Goal: Information Seeking & Learning: Stay updated

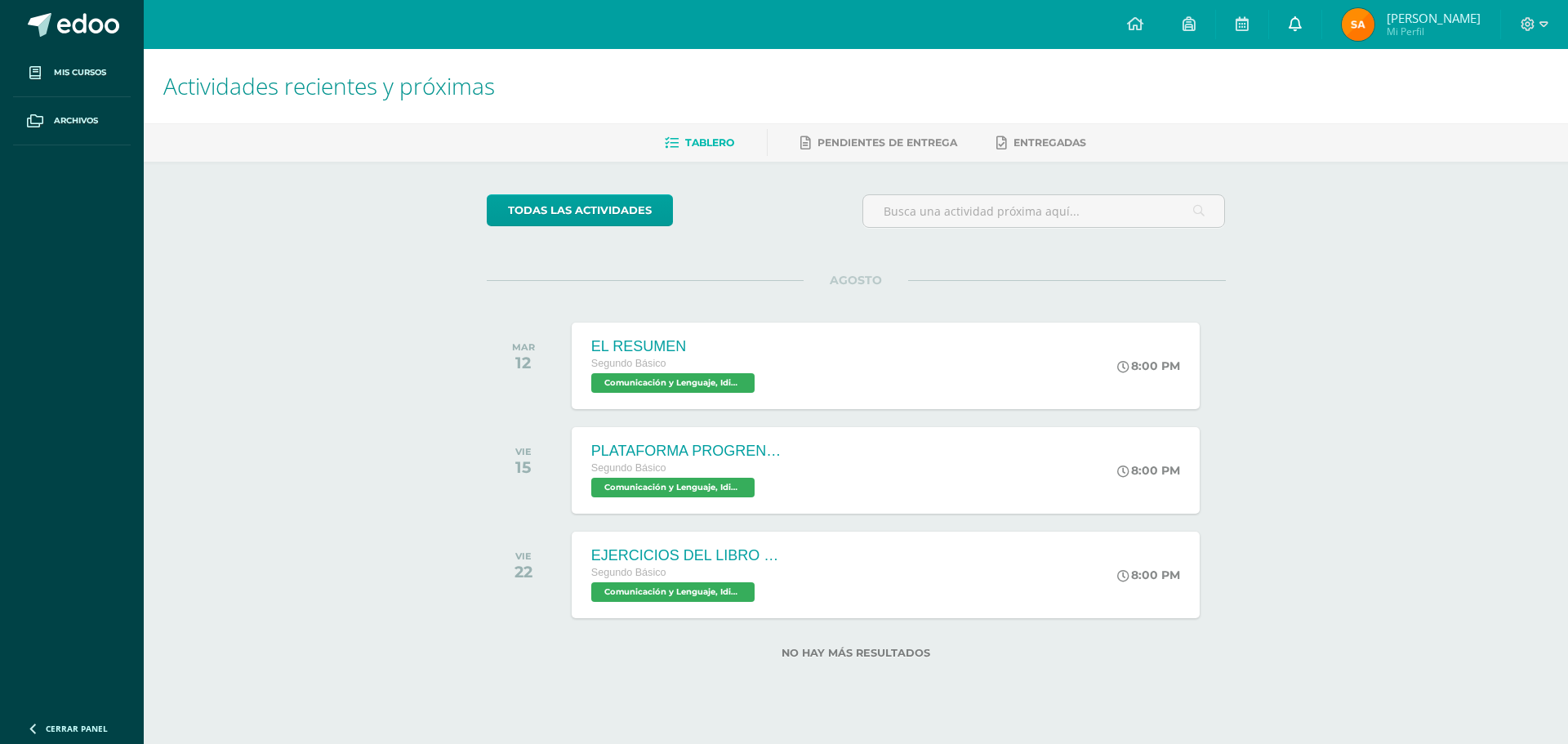
click at [1302, 23] on icon at bounding box center [1295, 24] width 13 height 15
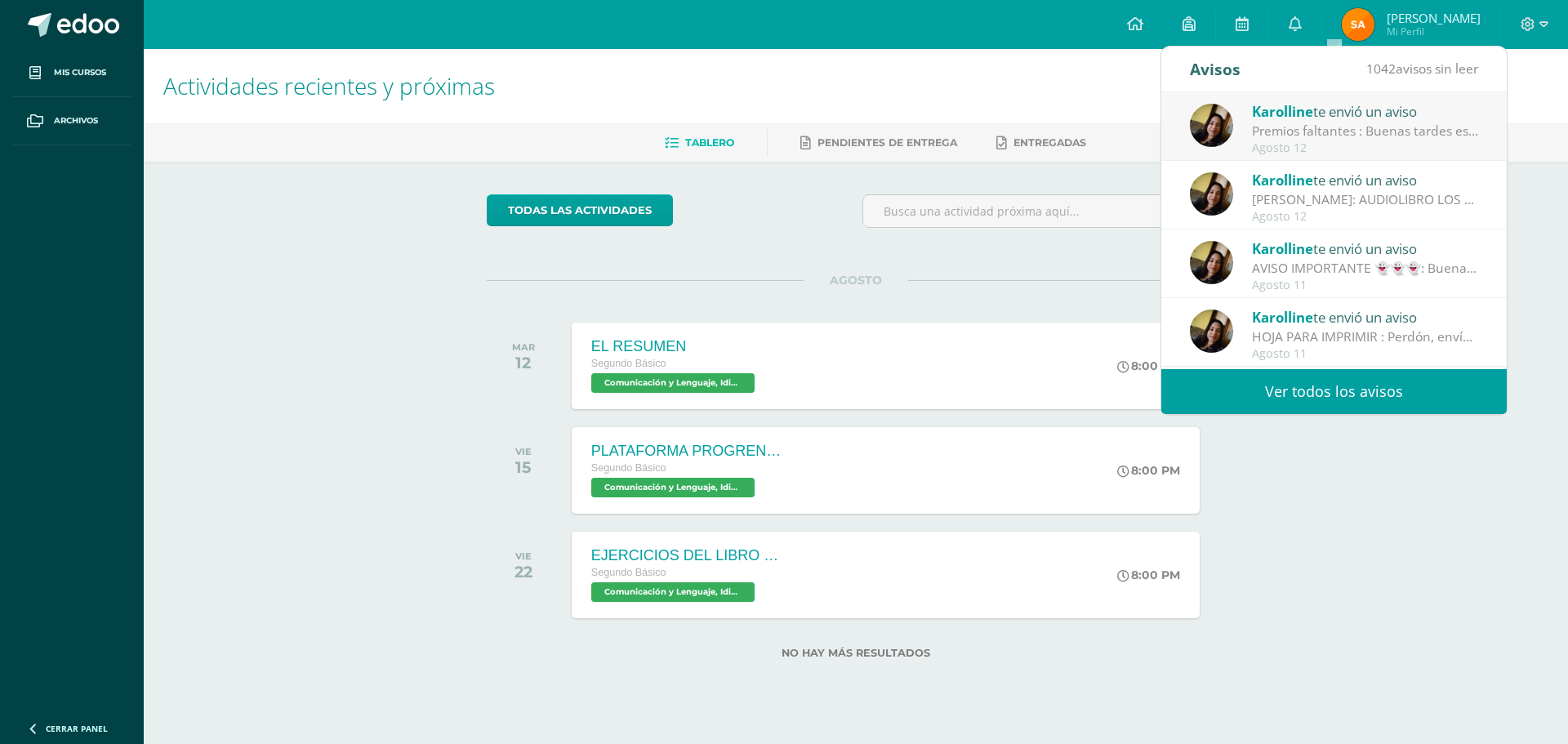
click at [1345, 134] on div "Premios faltantes : Buenas tardes estimados padres. Se hace el amable recordato…" at bounding box center [1365, 131] width 227 height 19
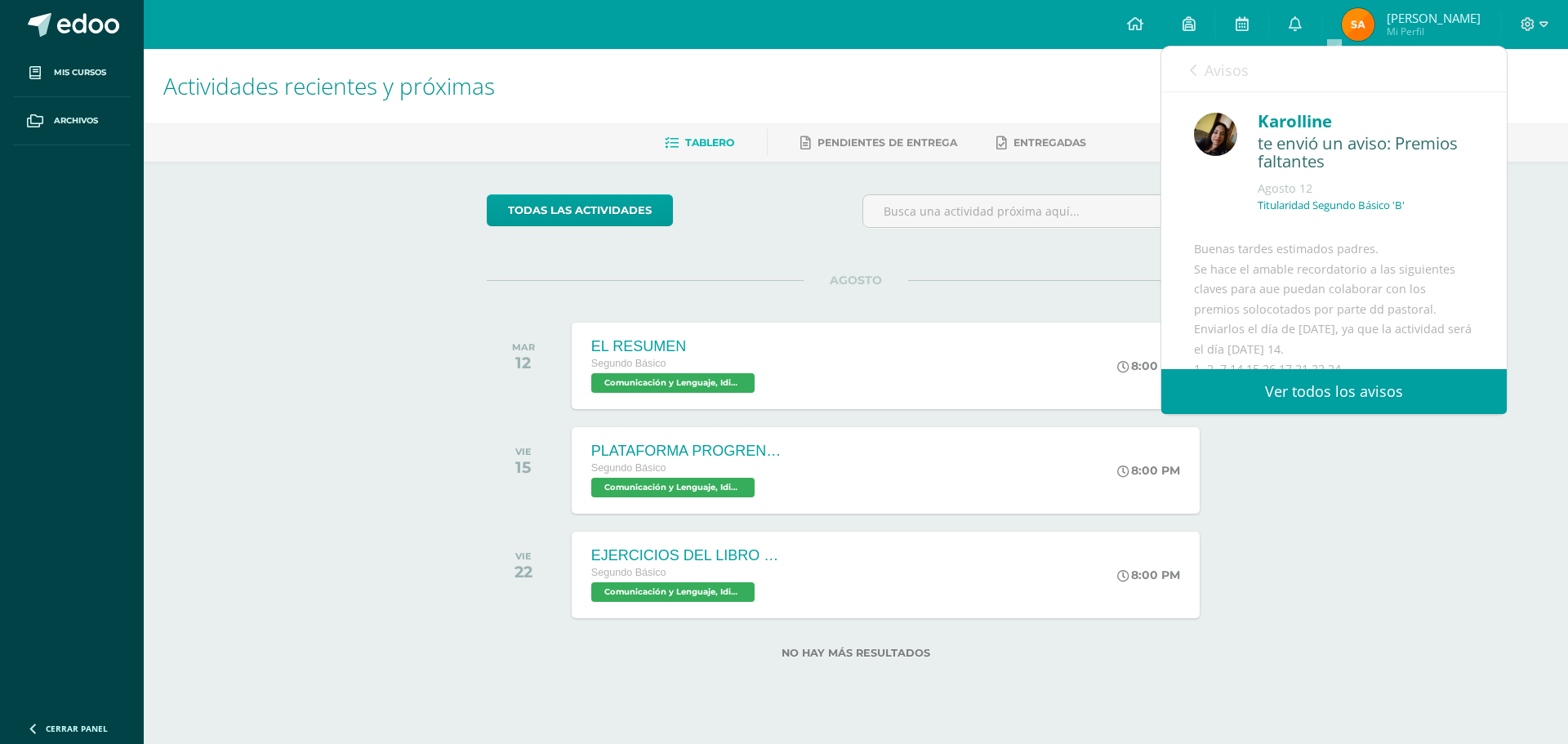
click at [1295, 385] on link "Ver todos los avisos" at bounding box center [1334, 391] width 346 height 45
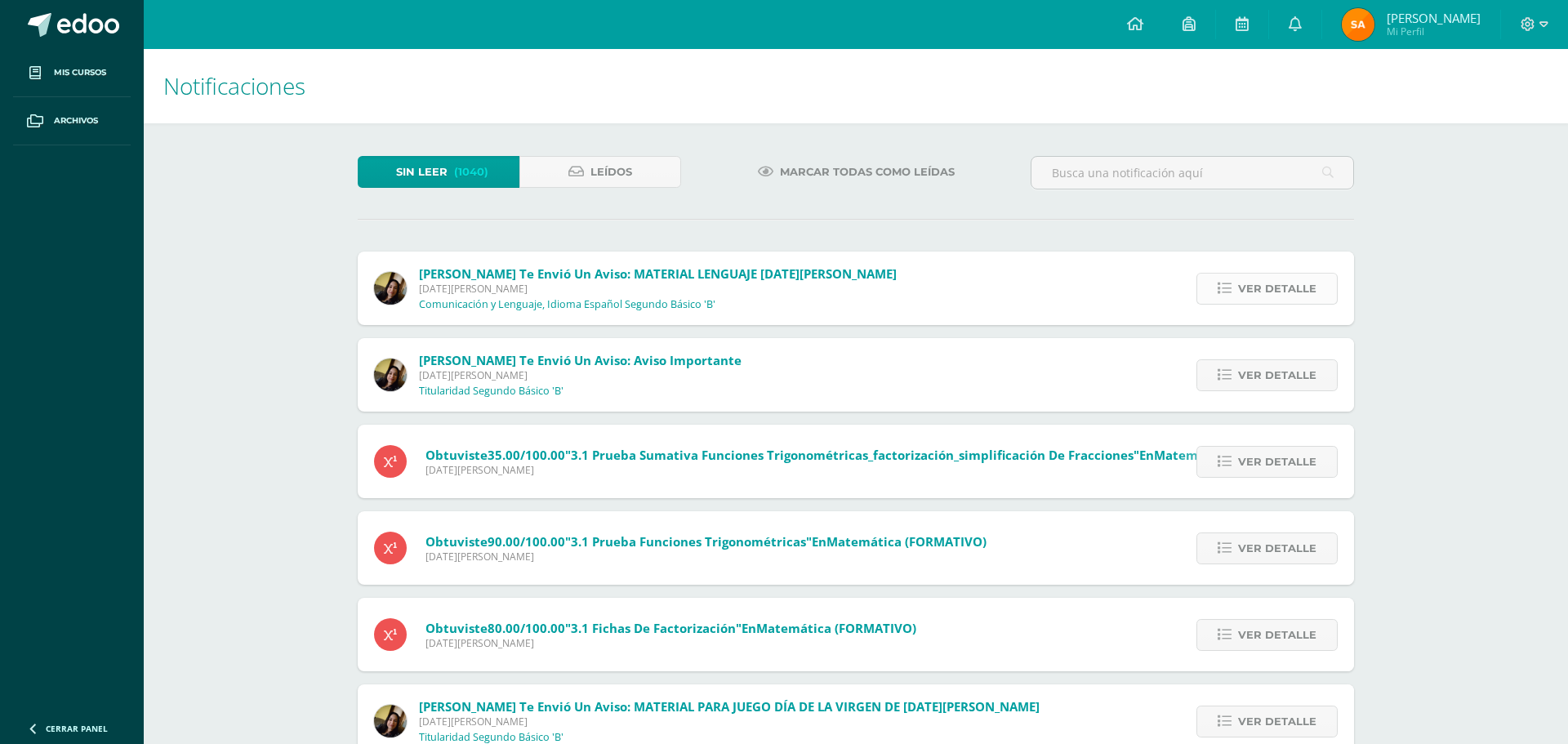
click at [1251, 282] on span "Ver detalle" at bounding box center [1277, 289] width 78 height 31
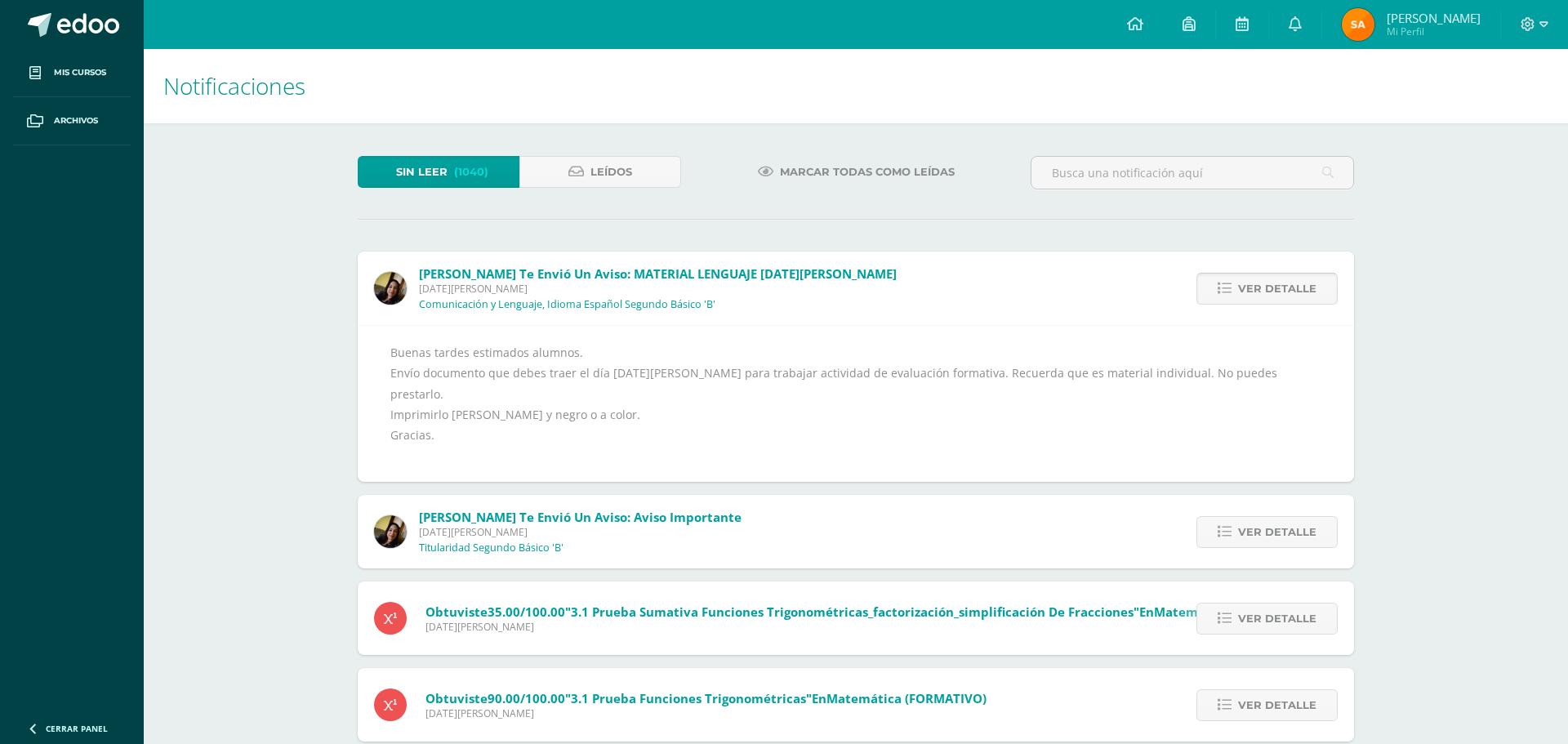
click at [1251, 282] on span "Ver detalle" at bounding box center [1277, 289] width 78 height 31
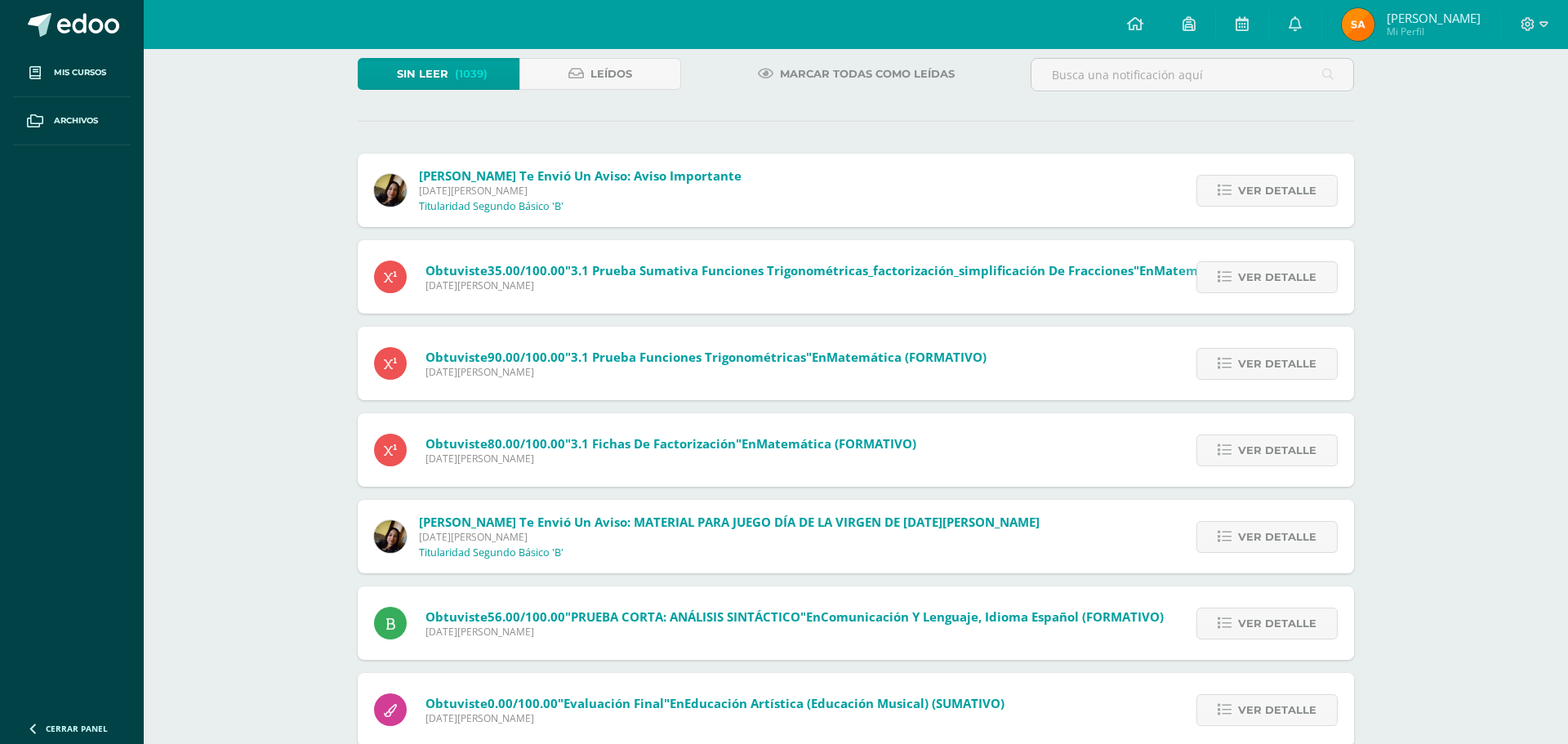
scroll to position [131, 0]
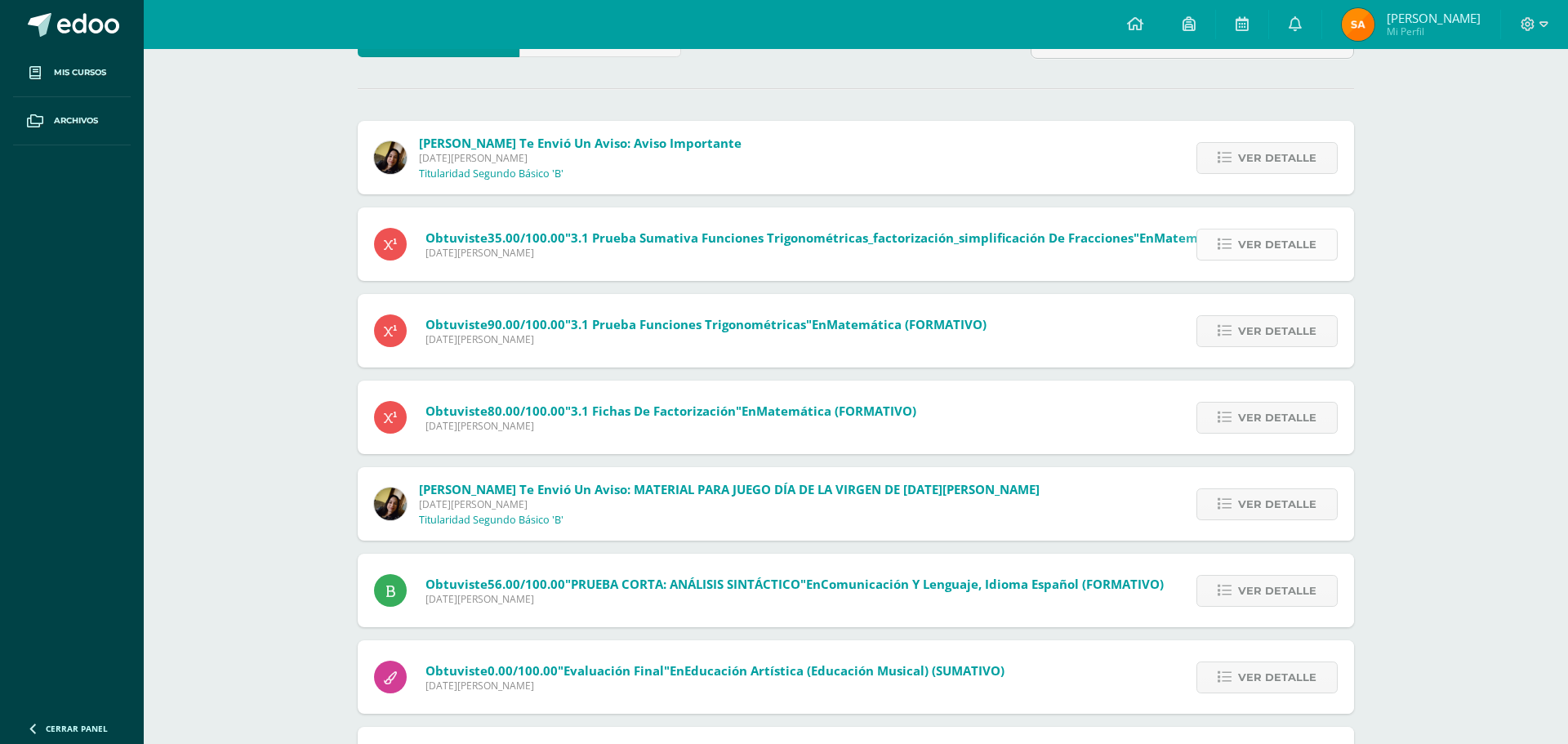
click at [1273, 240] on span "Ver detalle" at bounding box center [1277, 244] width 78 height 31
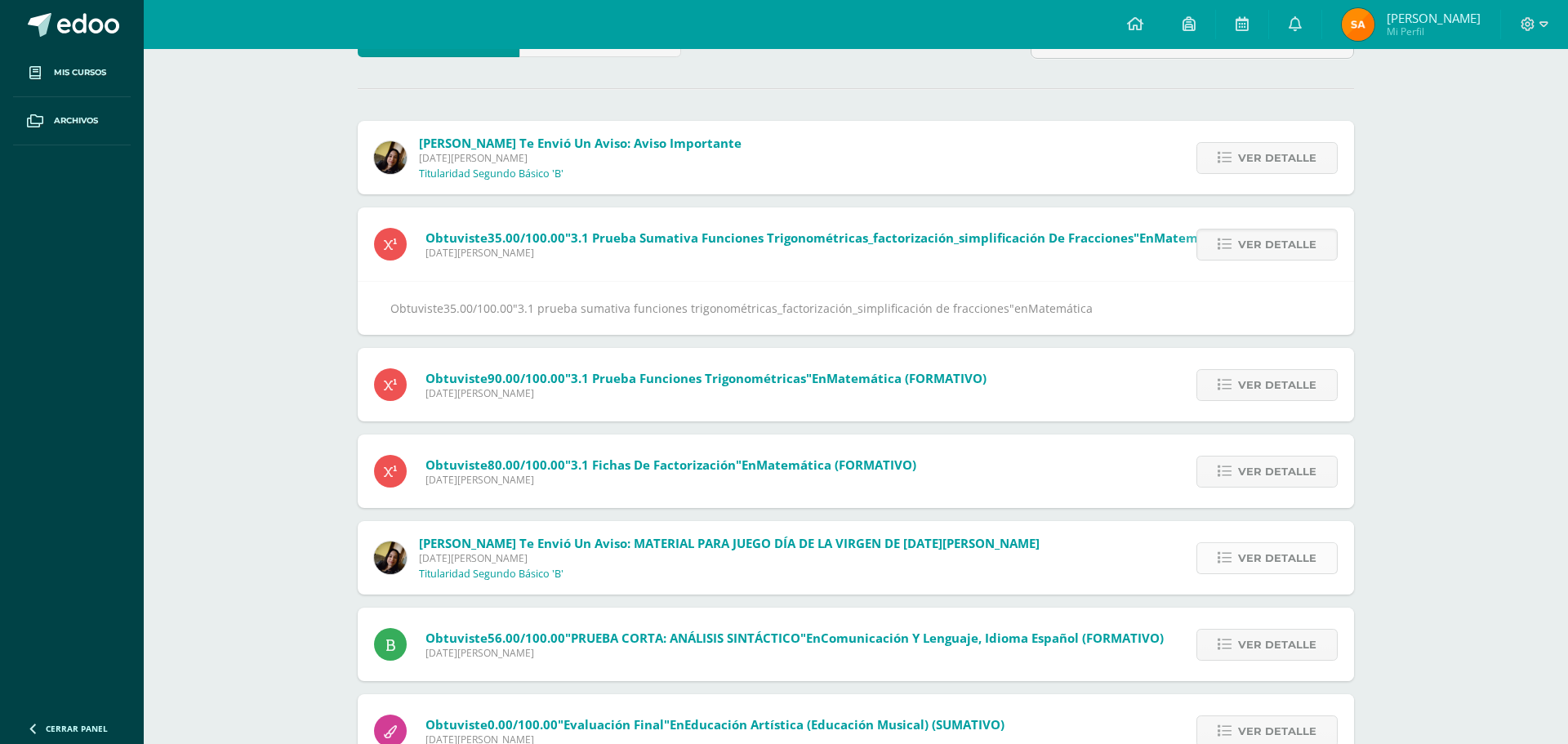
click at [1307, 562] on span "Ver detalle" at bounding box center [1277, 558] width 78 height 31
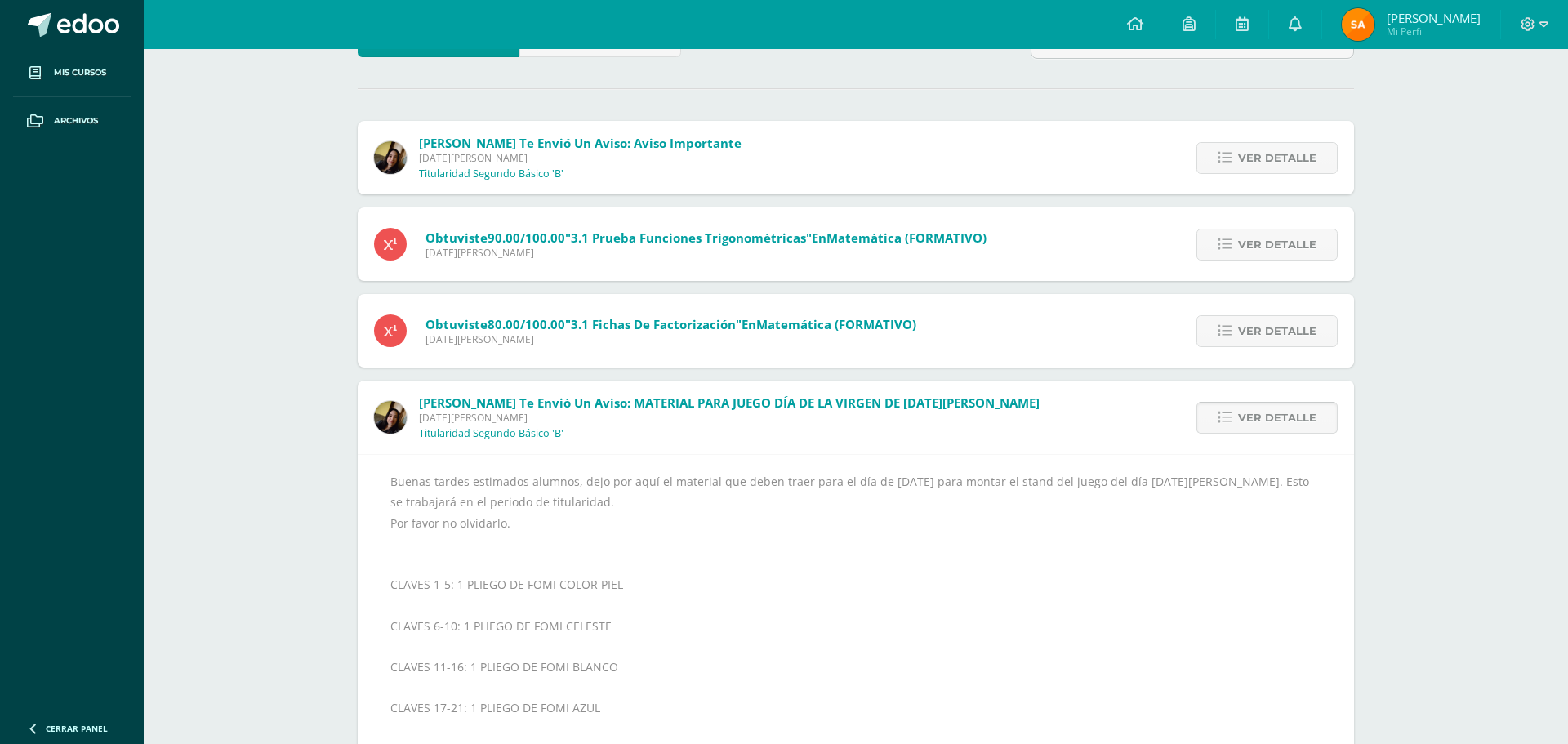
click at [1284, 418] on span "Ver detalle" at bounding box center [1277, 417] width 78 height 31
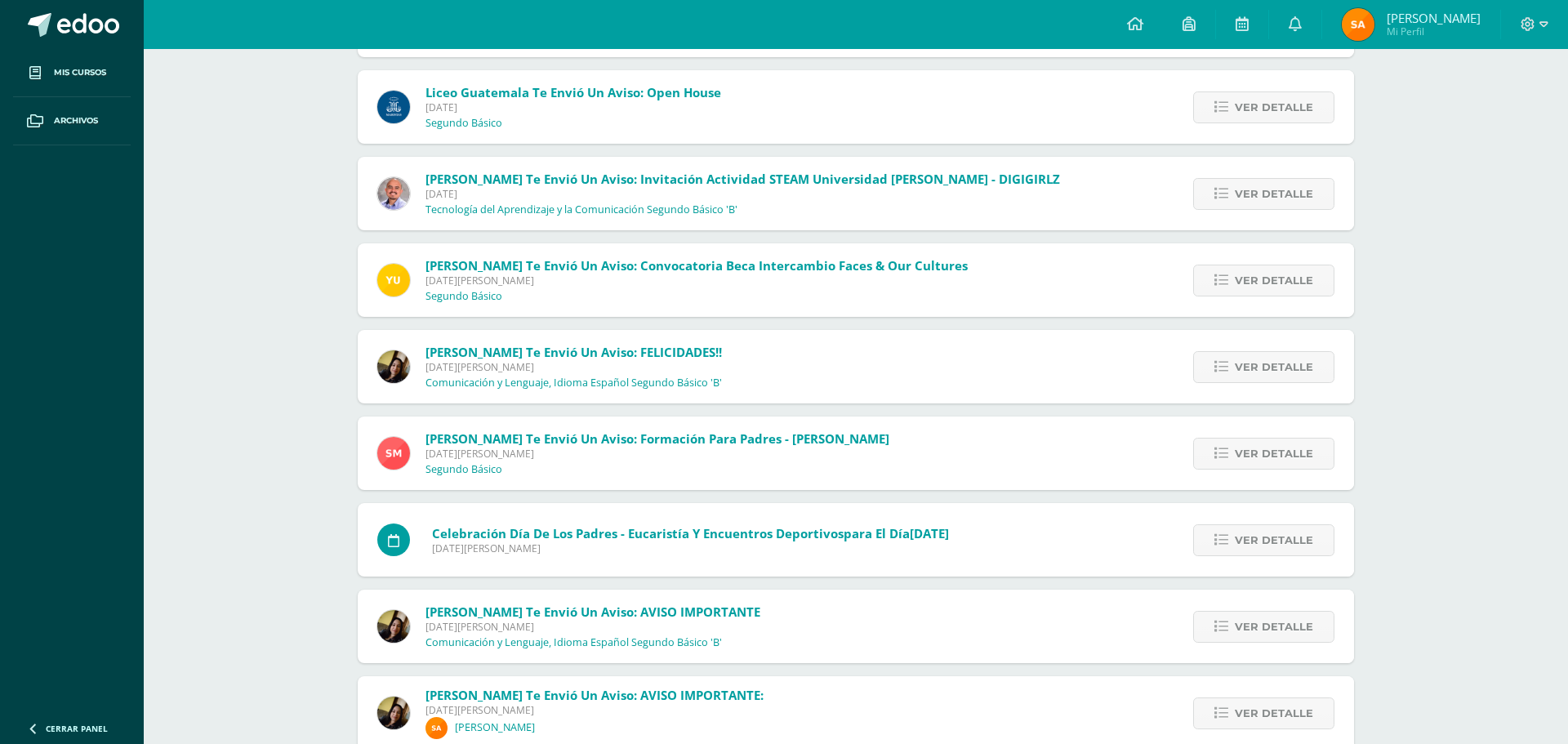
scroll to position [1339, 0]
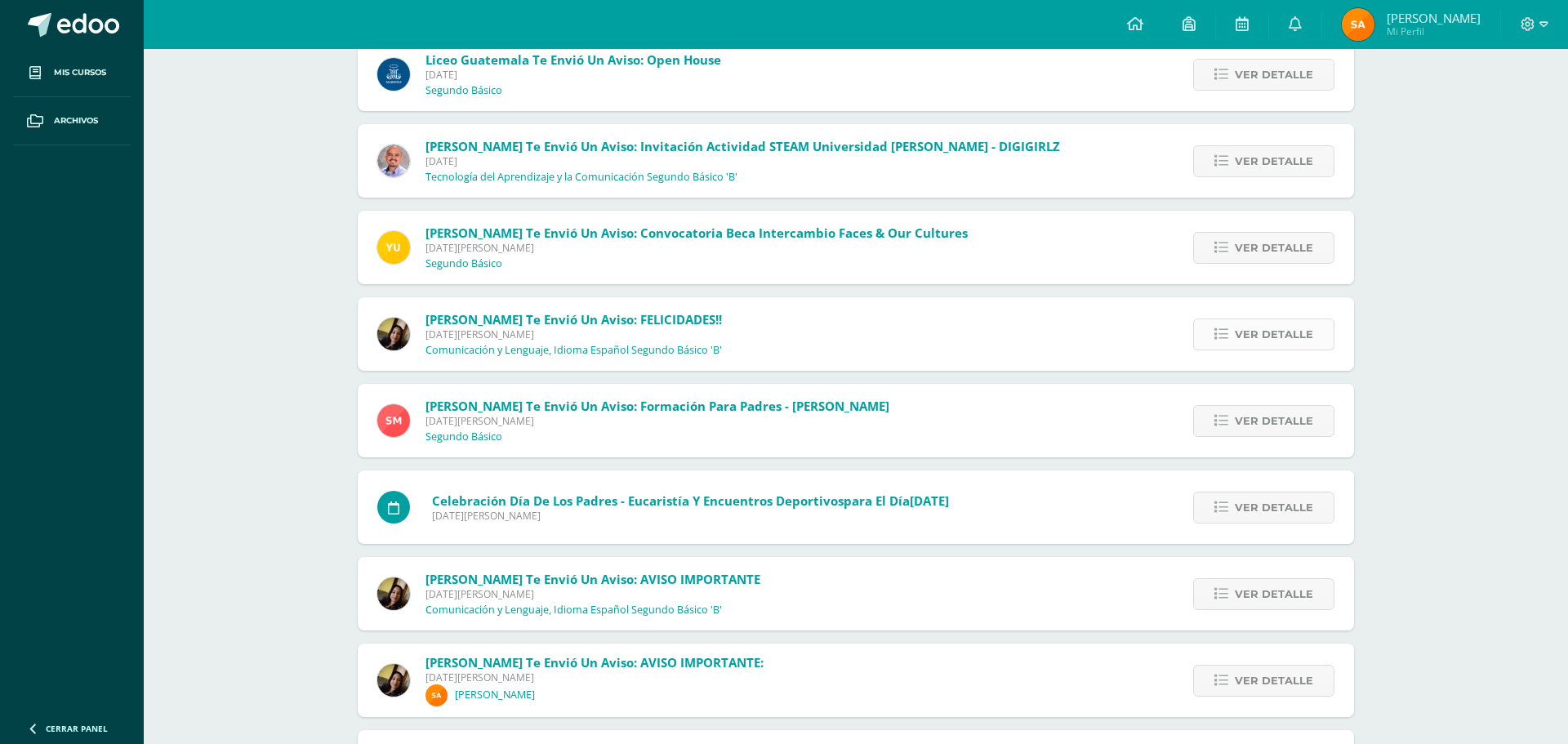
click at [1277, 331] on span "Ver detalle" at bounding box center [1274, 334] width 78 height 31
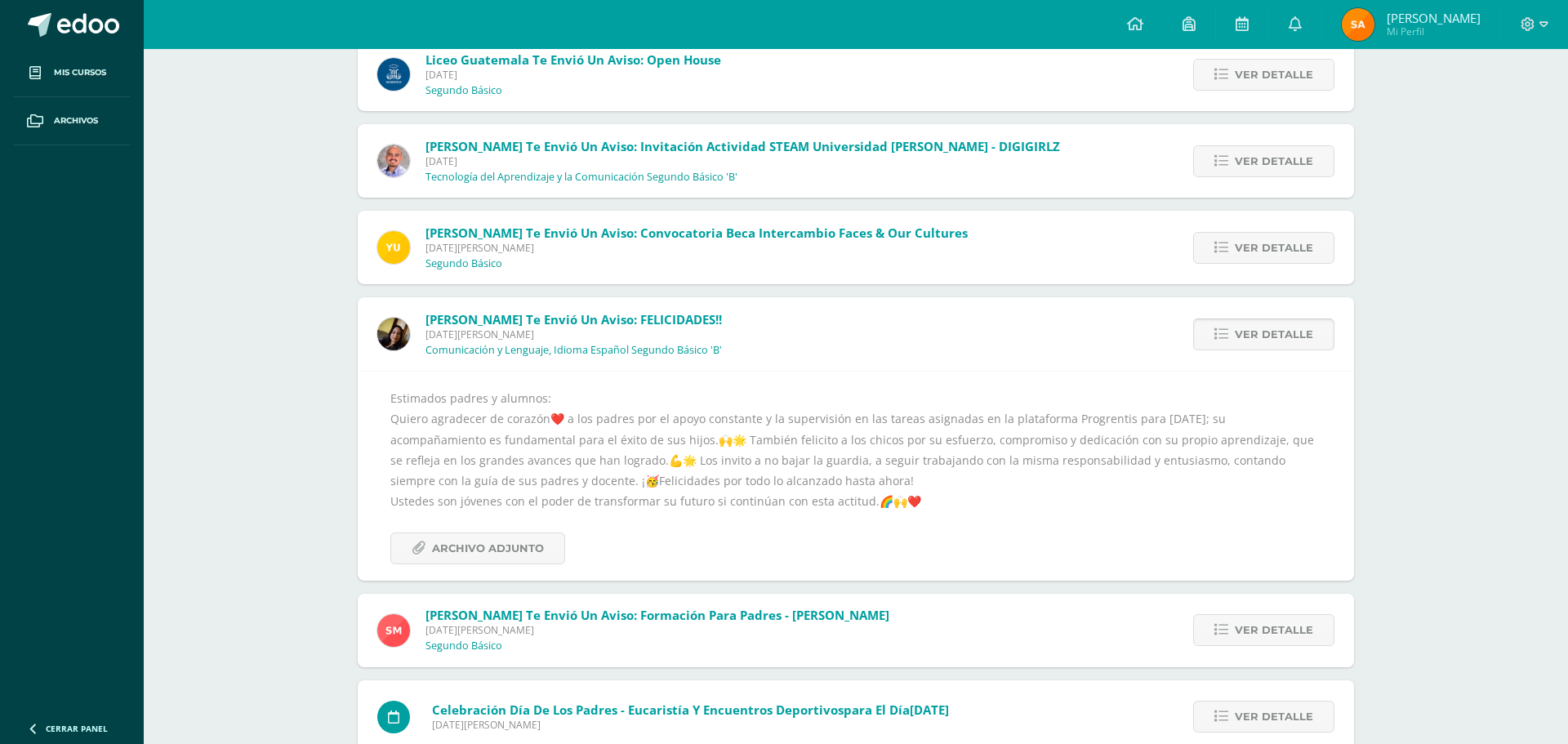
click at [1277, 331] on span "Ver detalle" at bounding box center [1274, 334] width 78 height 31
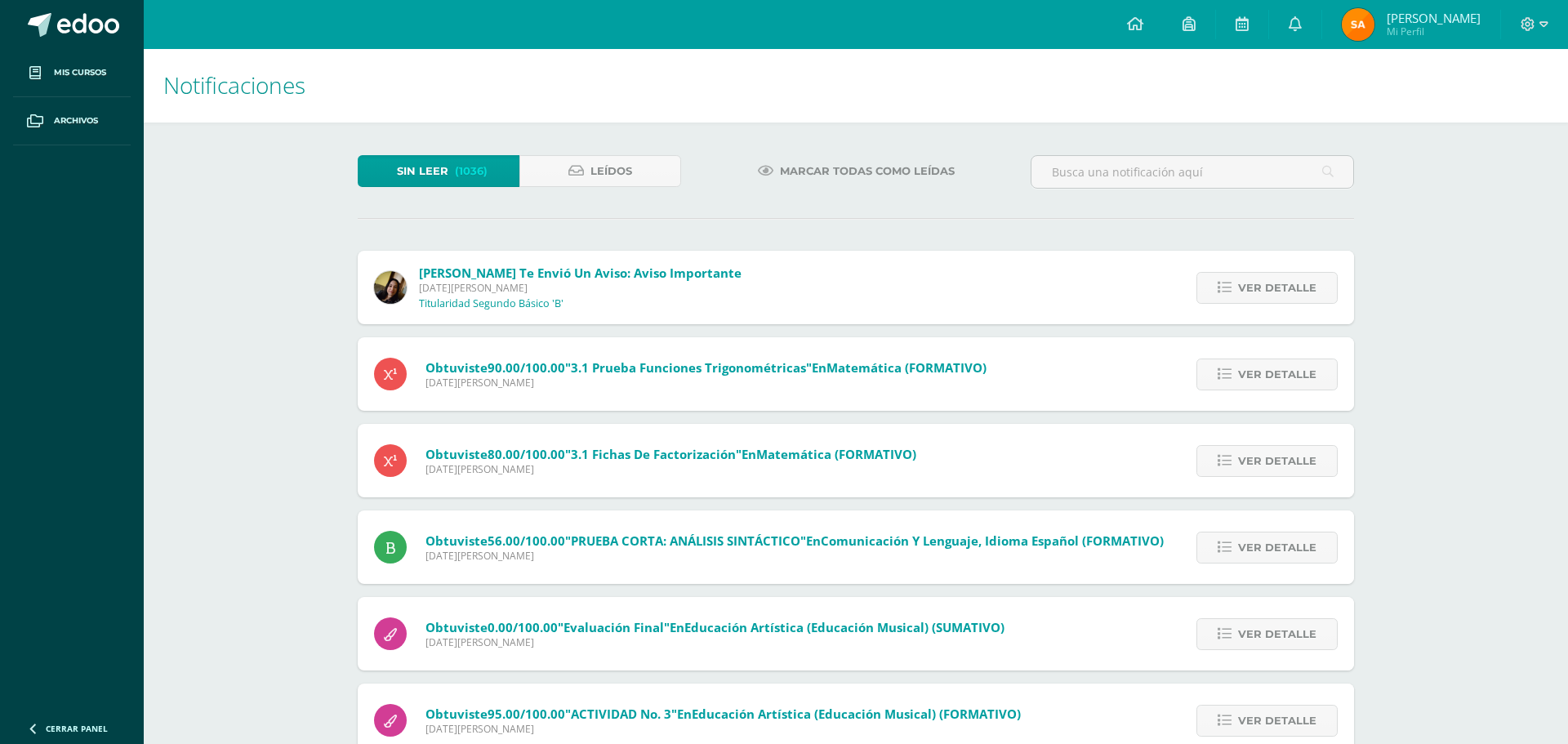
scroll to position [0, 0]
click at [588, 182] on link "Leídos" at bounding box center [600, 172] width 162 height 32
click at [589, 177] on link "Leídos" at bounding box center [600, 172] width 162 height 32
click at [427, 182] on span "Sin leer" at bounding box center [422, 172] width 51 height 31
click at [591, 169] on span "Leídos" at bounding box center [611, 172] width 42 height 31
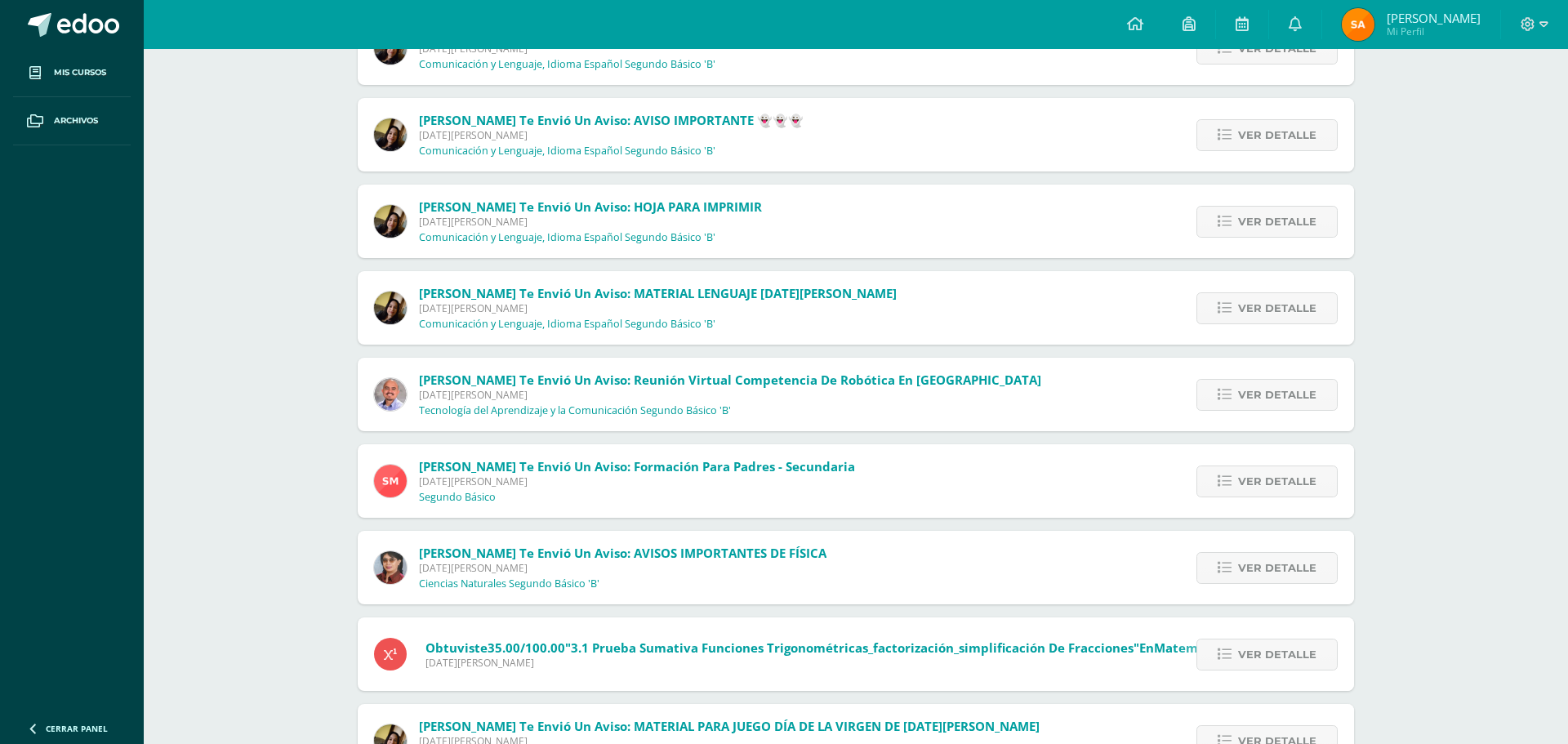
scroll to position [359, 0]
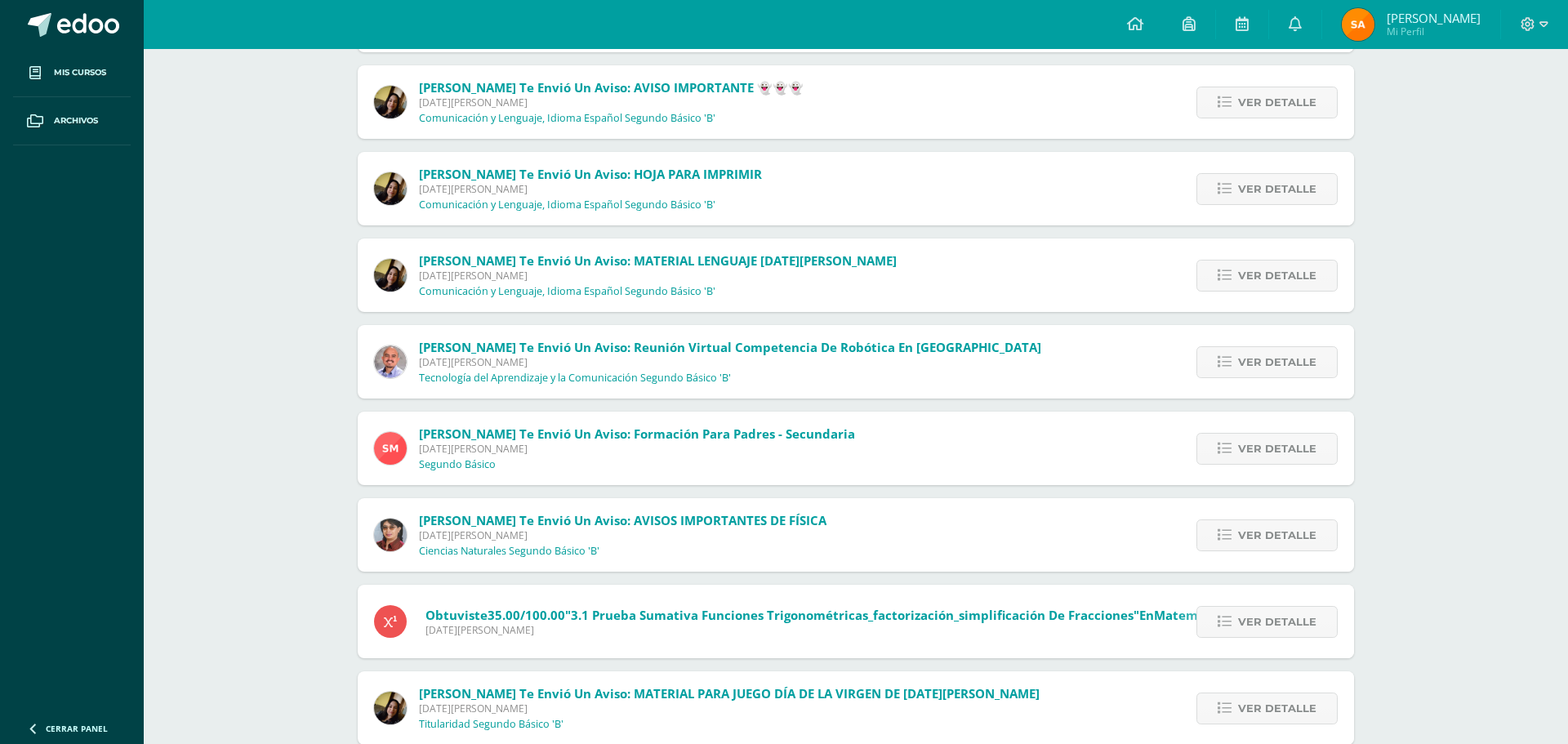
click at [585, 348] on span "Duglas Alonzo te envió un aviso: Reunión virtual competencia de robótica en Cob…" at bounding box center [730, 347] width 622 height 17
click at [1255, 367] on span "Ver detalle" at bounding box center [1277, 362] width 78 height 31
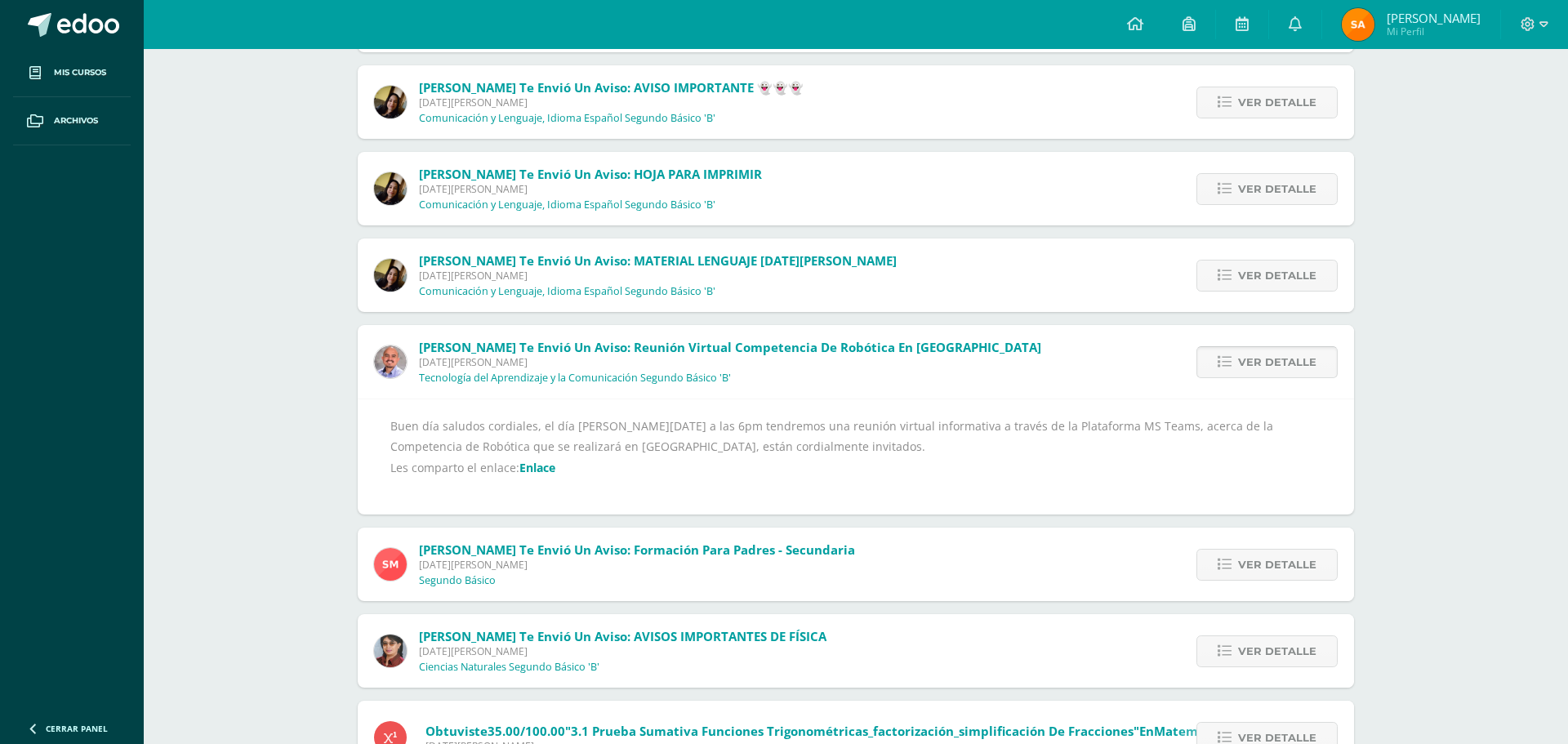
click at [1255, 367] on span "Ver detalle" at bounding box center [1277, 362] width 78 height 31
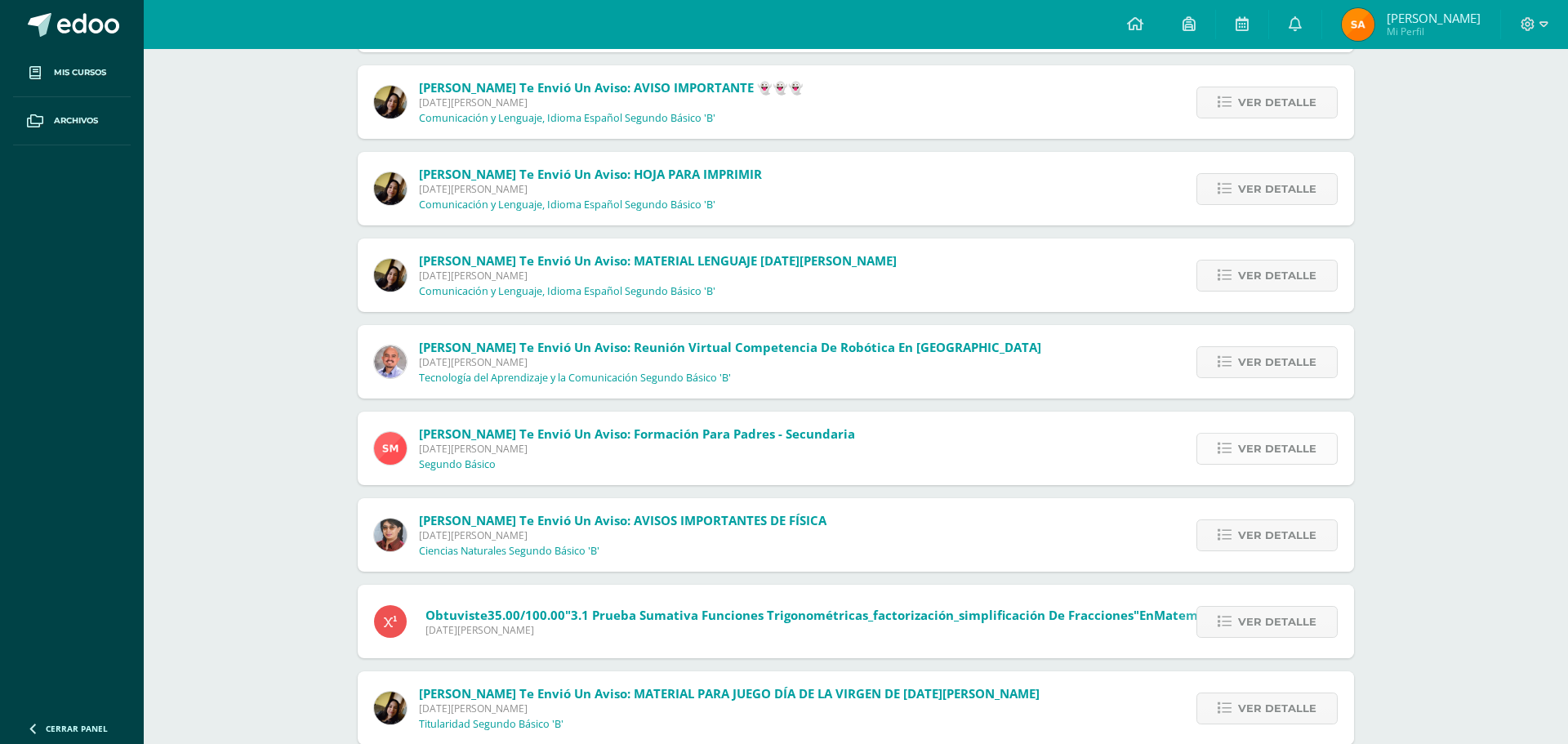
click at [1268, 444] on span "Ver detalle" at bounding box center [1277, 449] width 78 height 31
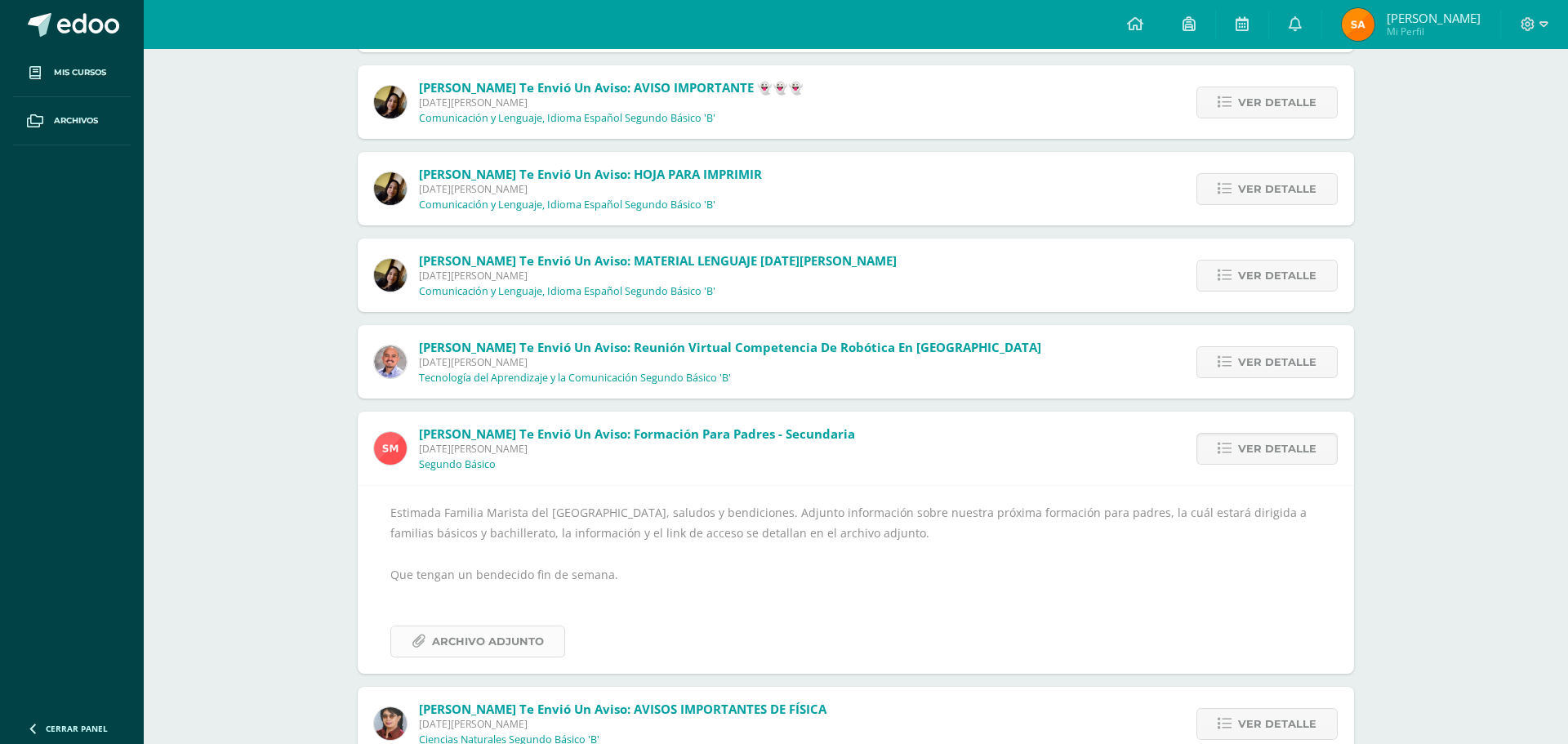
click at [527, 633] on span "Archivo Adjunto" at bounding box center [488, 641] width 111 height 31
click at [509, 644] on span "Archivo Adjunto" at bounding box center [488, 641] width 111 height 31
click at [498, 639] on span "Archivo Adjunto" at bounding box center [488, 641] width 111 height 31
